Goal: Information Seeking & Learning: Learn about a topic

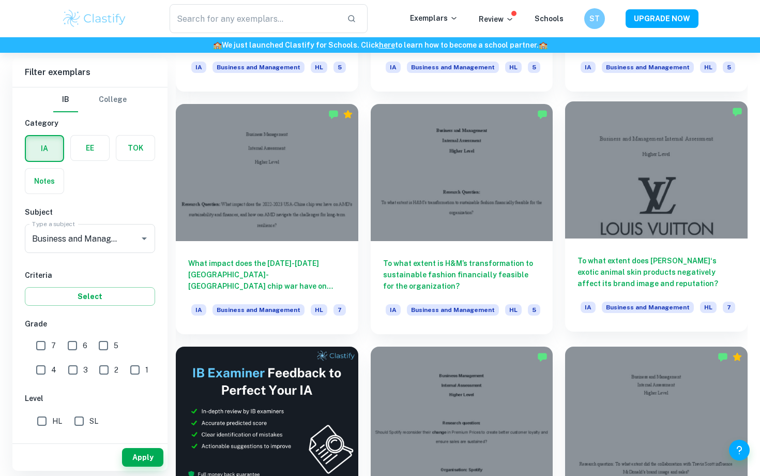
scroll to position [1463, 0]
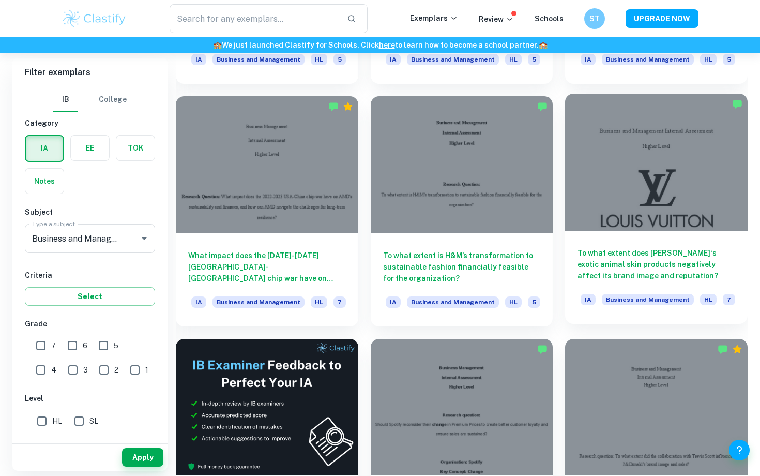
click at [706, 209] on div at bounding box center [656, 162] width 183 height 137
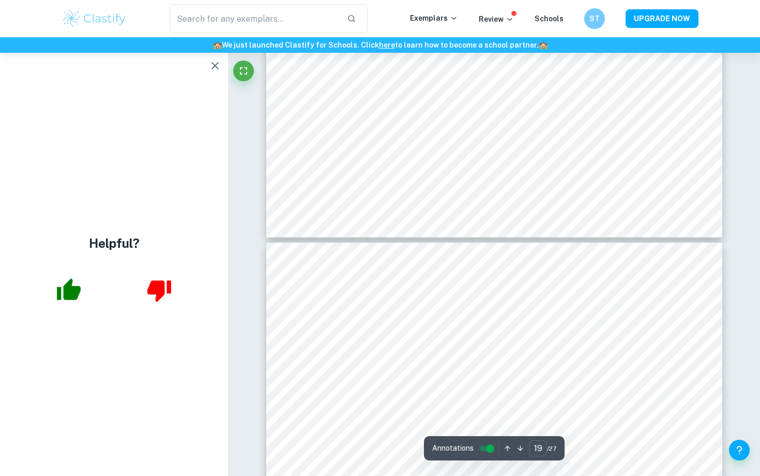
scroll to position [11025, 0]
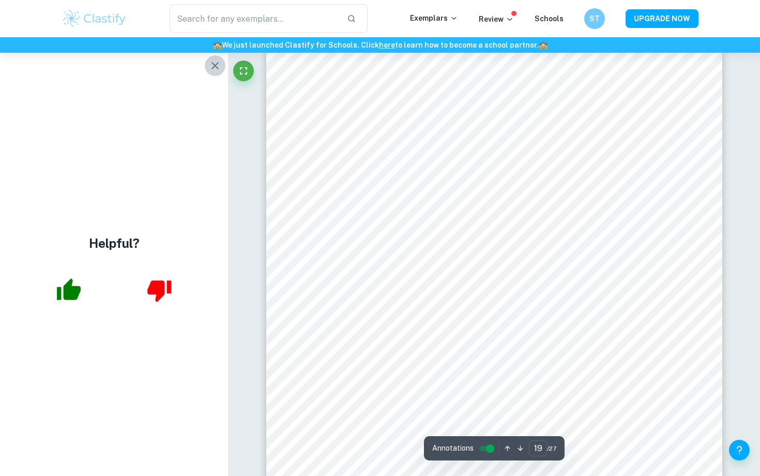
click at [215, 66] on icon "button" at bounding box center [215, 65] width 7 height 7
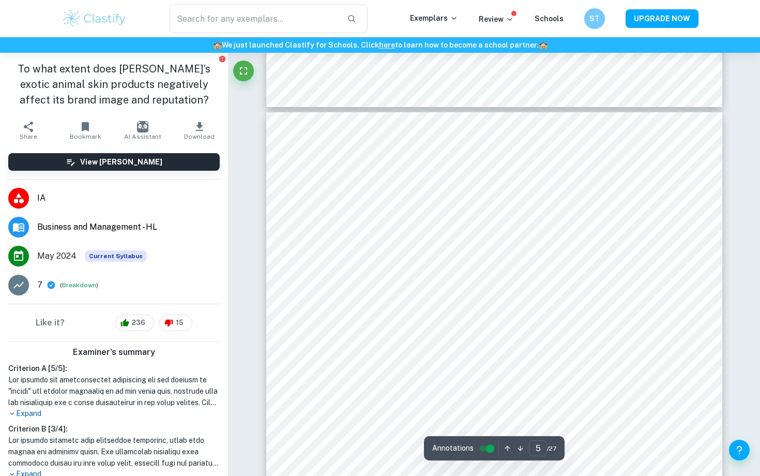
scroll to position [2504, 0]
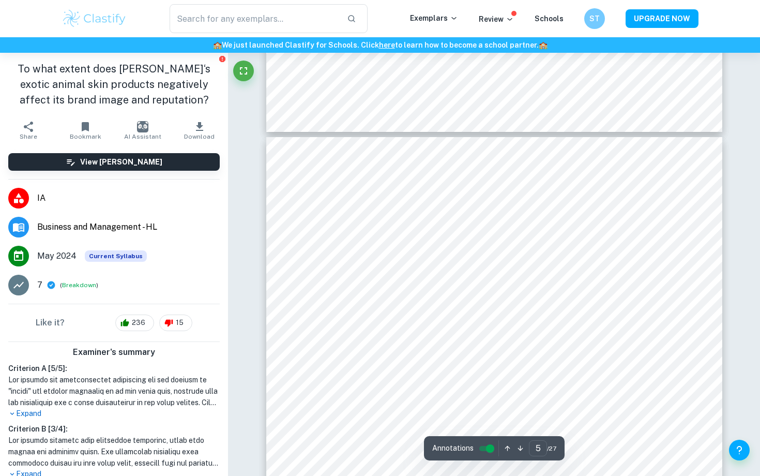
type input "4"
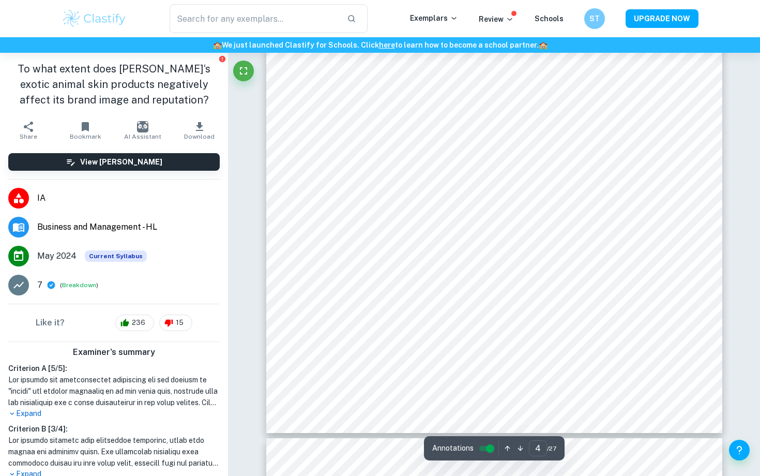
scroll to position [2151, 0]
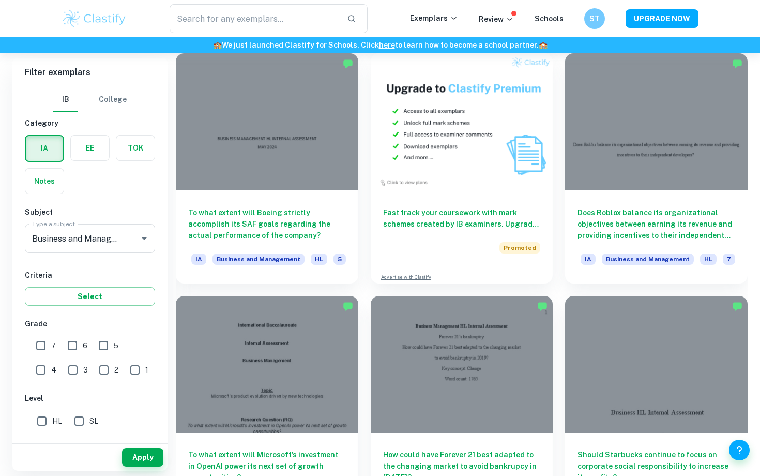
scroll to position [1971, 0]
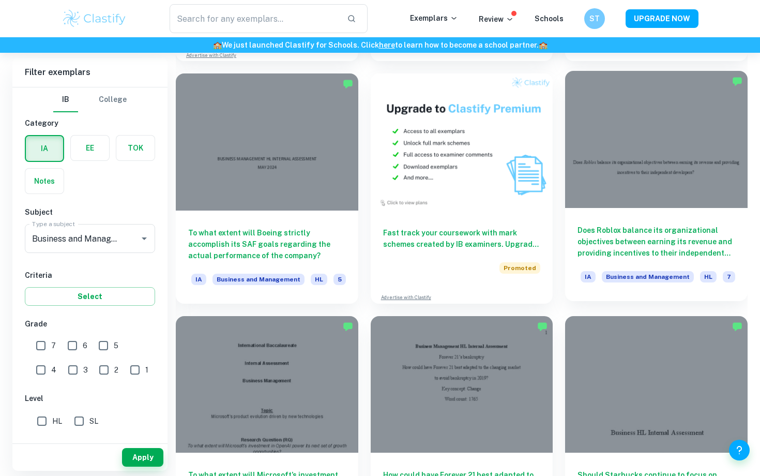
click at [688, 183] on div at bounding box center [656, 139] width 183 height 137
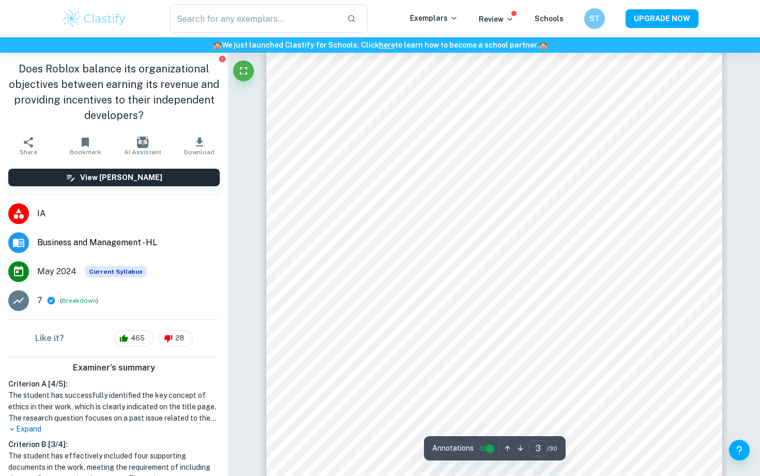
scroll to position [1363, 0]
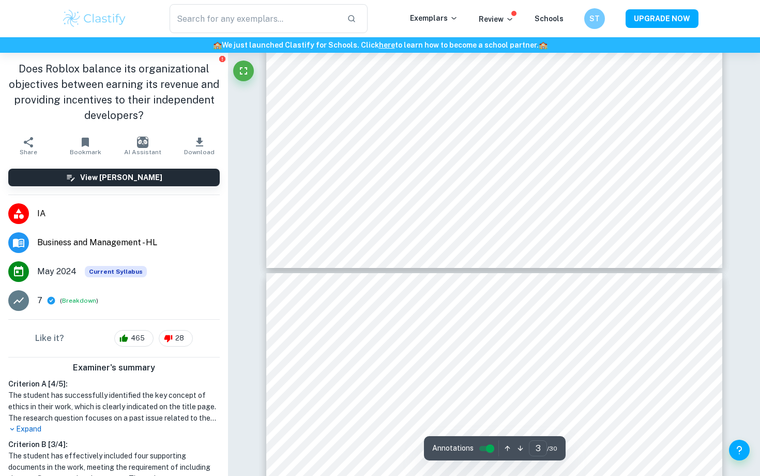
type input "4"
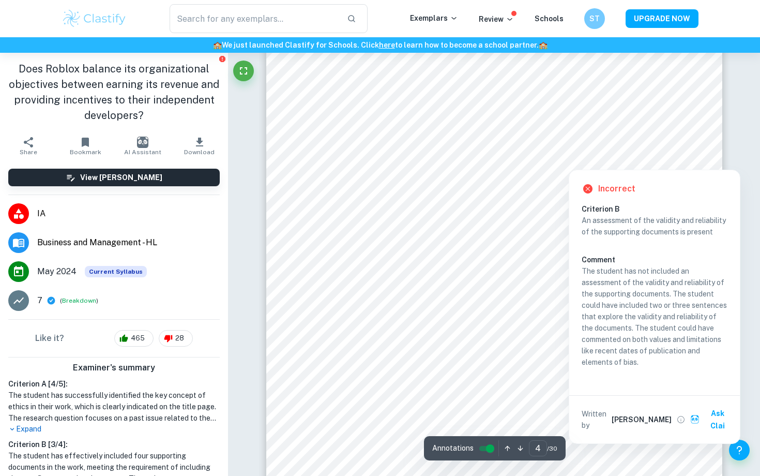
scroll to position [2085, 0]
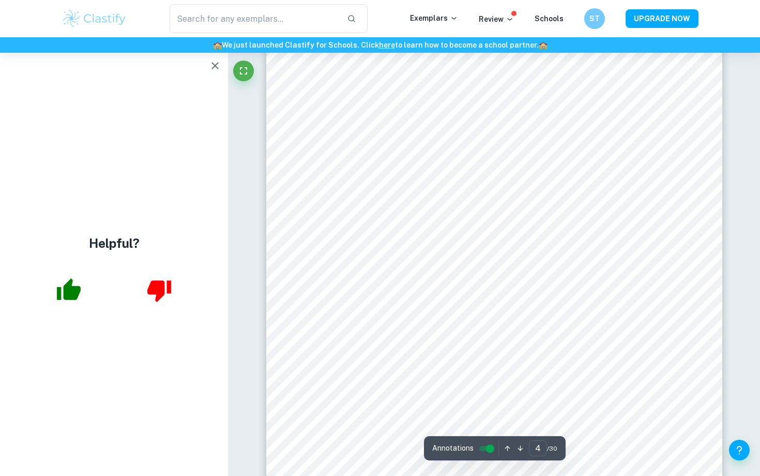
click at [217, 68] on icon "button" at bounding box center [215, 65] width 12 height 12
